Goal: Task Accomplishment & Management: Complete application form

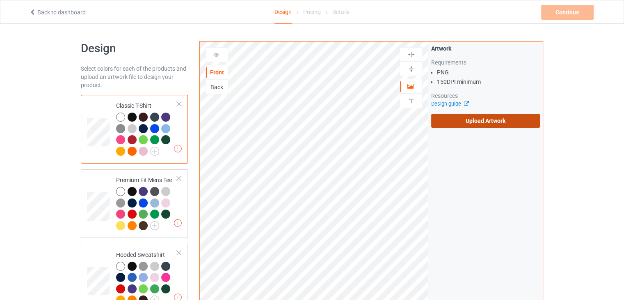
click at [480, 122] on label "Upload Artwork" at bounding box center [486, 121] width 109 height 14
click at [0, 0] on input "Upload Artwork" at bounding box center [0, 0] width 0 height 0
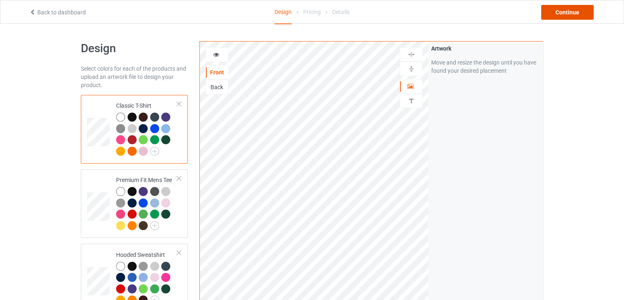
click at [571, 16] on div "Continue" at bounding box center [568, 12] width 53 height 15
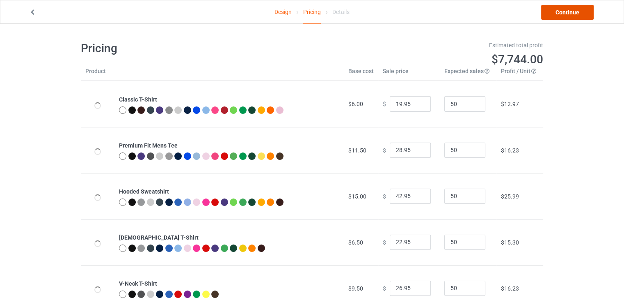
click at [554, 18] on link "Continue" at bounding box center [568, 12] width 53 height 15
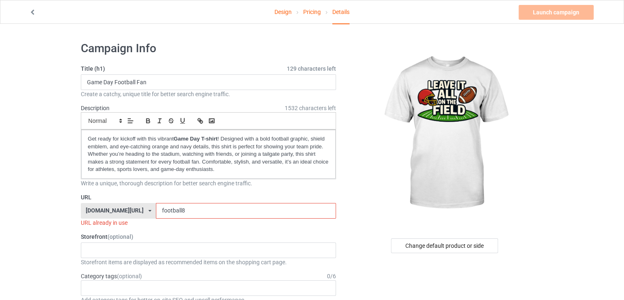
click at [179, 210] on input "football8" at bounding box center [246, 211] width 180 height 16
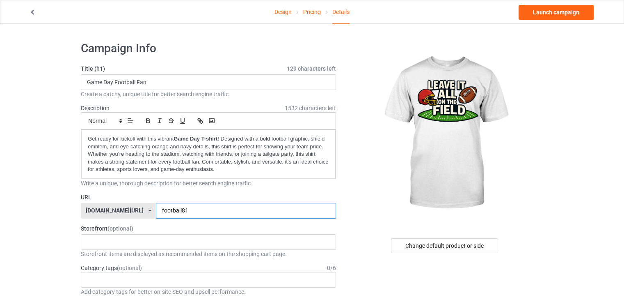
type input "football81"
click at [191, 76] on input "Game Day Football Fan" at bounding box center [208, 82] width 255 height 16
paste input "One Team One Dream Football Cartoon"
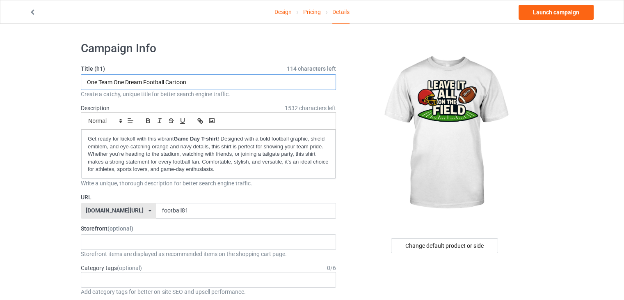
click at [200, 75] on input "One Team One Dream Football Cartoon" at bounding box center [208, 82] width 255 height 16
paste input "Leave It All On The Field Football"
type input "Leave It All On The Field Football"
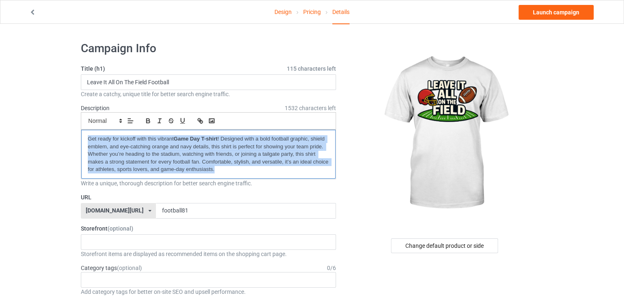
drag, startPoint x: 219, startPoint y: 170, endPoint x: 51, endPoint y: 133, distance: 172.3
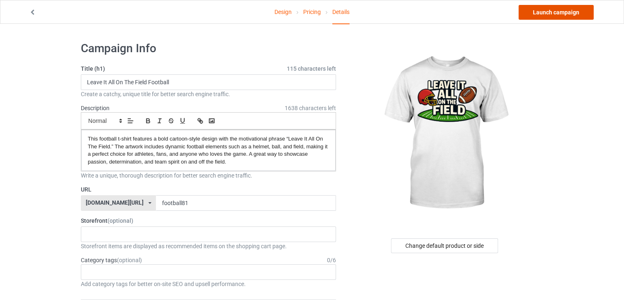
click at [542, 16] on link "Launch campaign" at bounding box center [556, 12] width 75 height 15
